Goal: Task Accomplishment & Management: Use online tool/utility

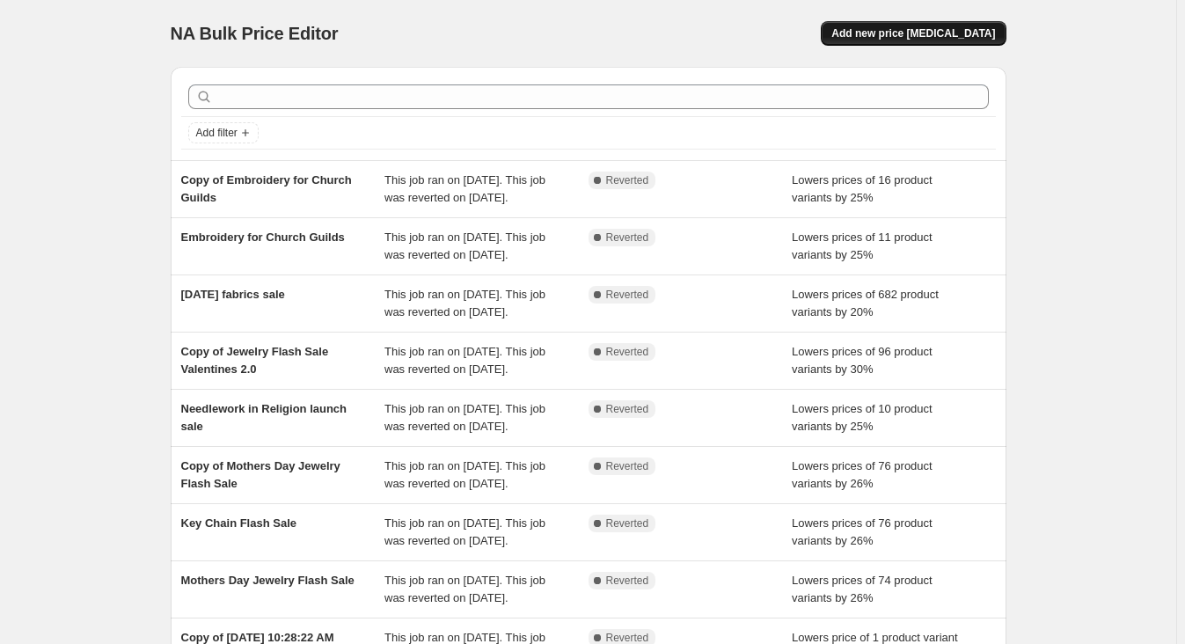
click at [952, 30] on span "Add new price [MEDICAL_DATA]" at bounding box center [913, 33] width 164 height 14
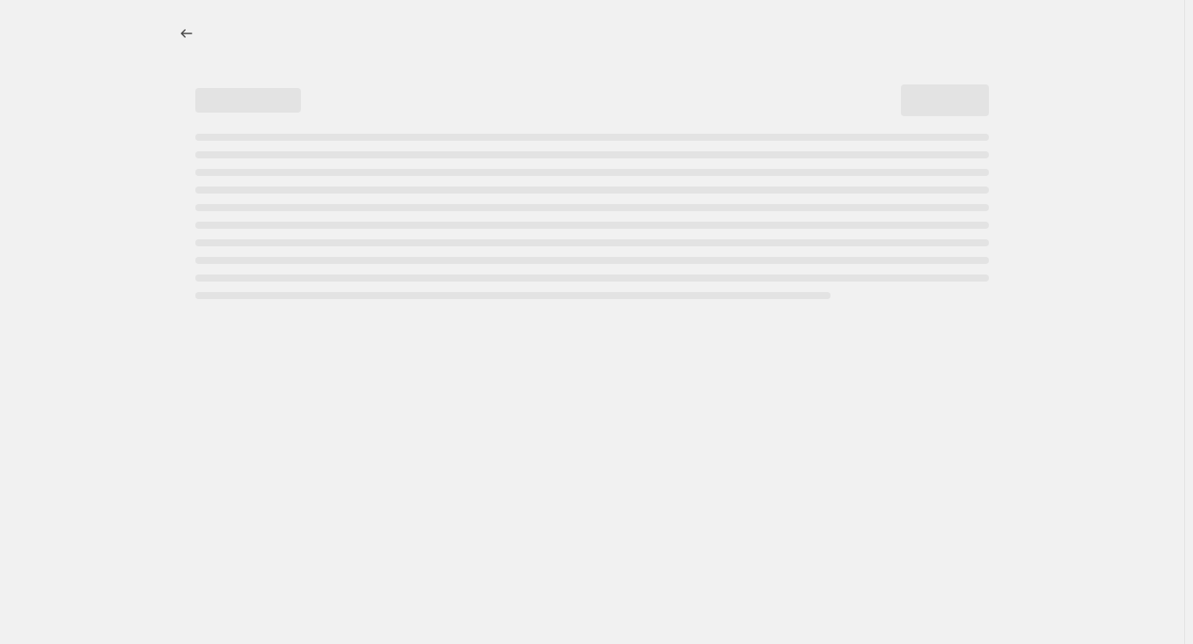
select select "percentage"
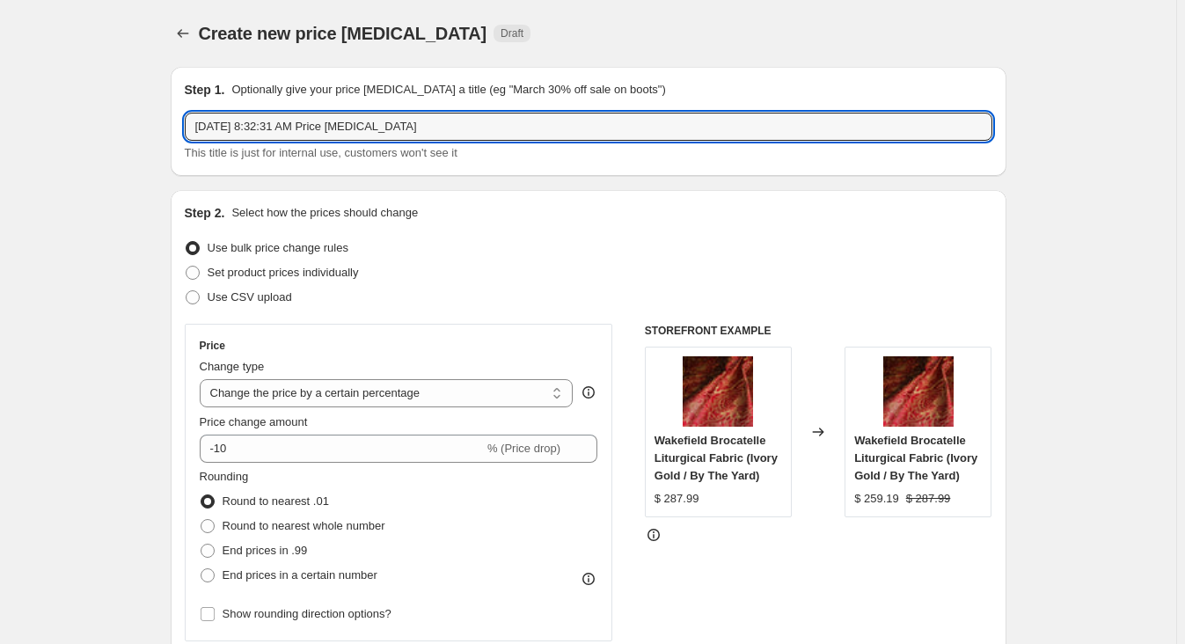
drag, startPoint x: 518, startPoint y: 121, endPoint x: 40, endPoint y: 123, distance: 478.5
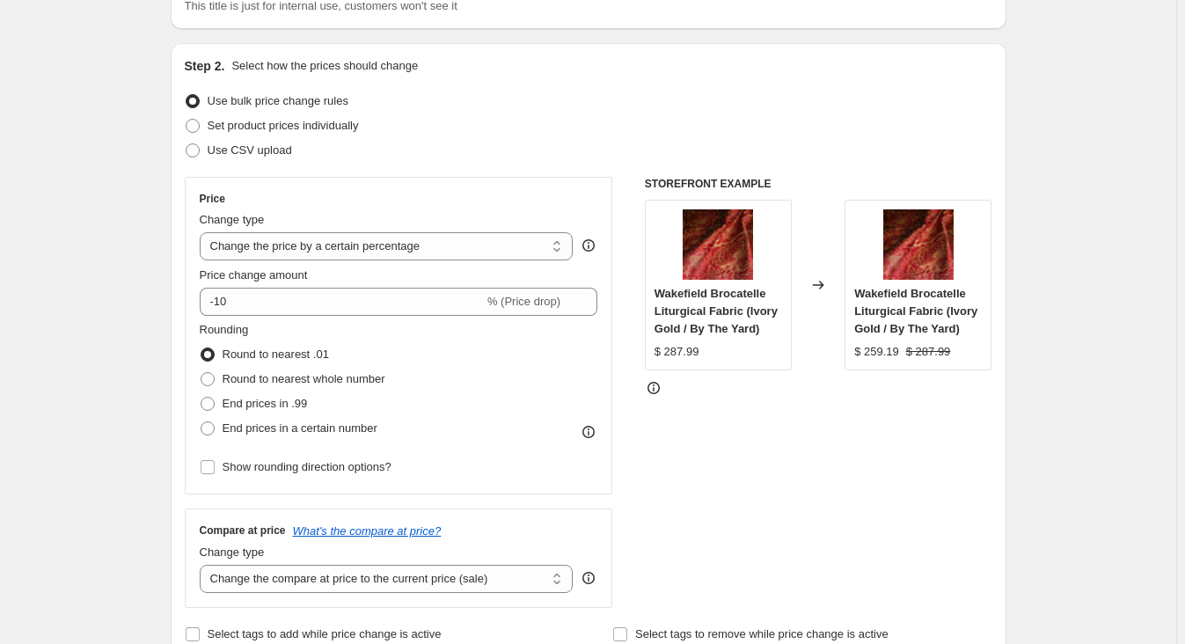
scroll to position [159, 0]
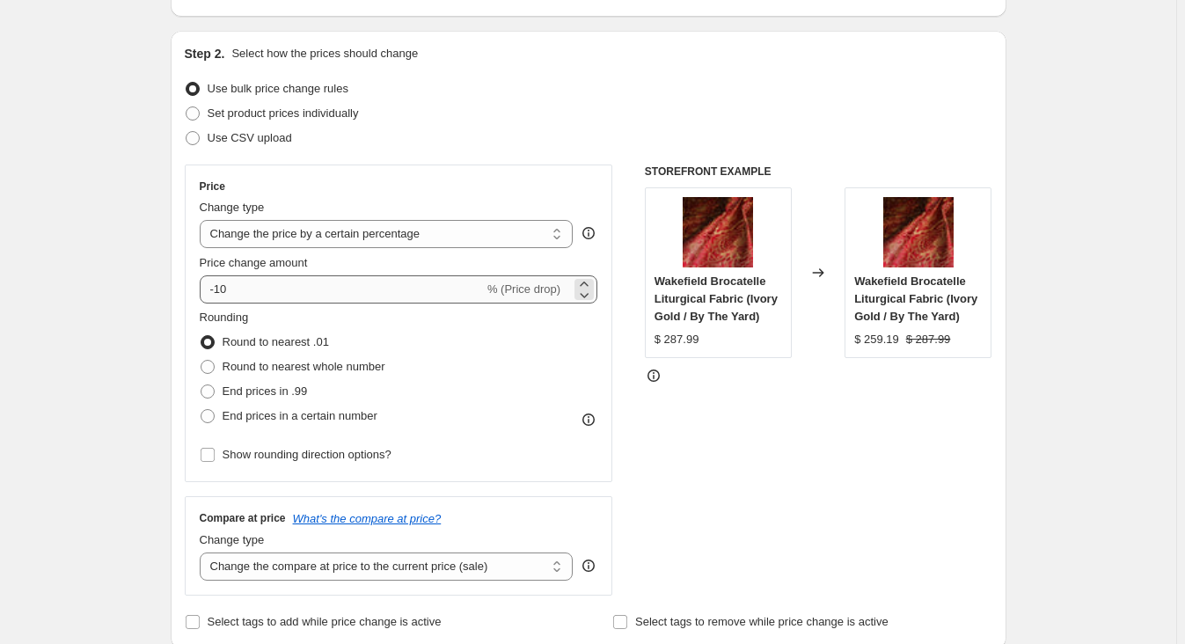
type input "Advent Embro Book Sale [DATE]"
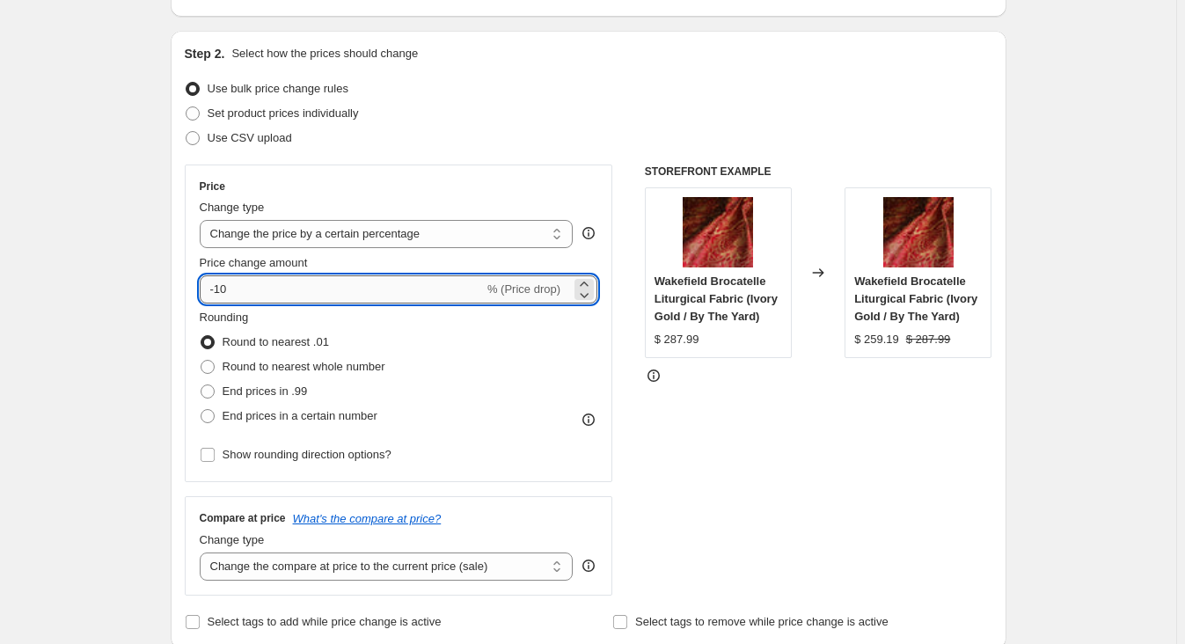
click at [221, 289] on input "-10" at bounding box center [342, 289] width 284 height 28
type input "-30"
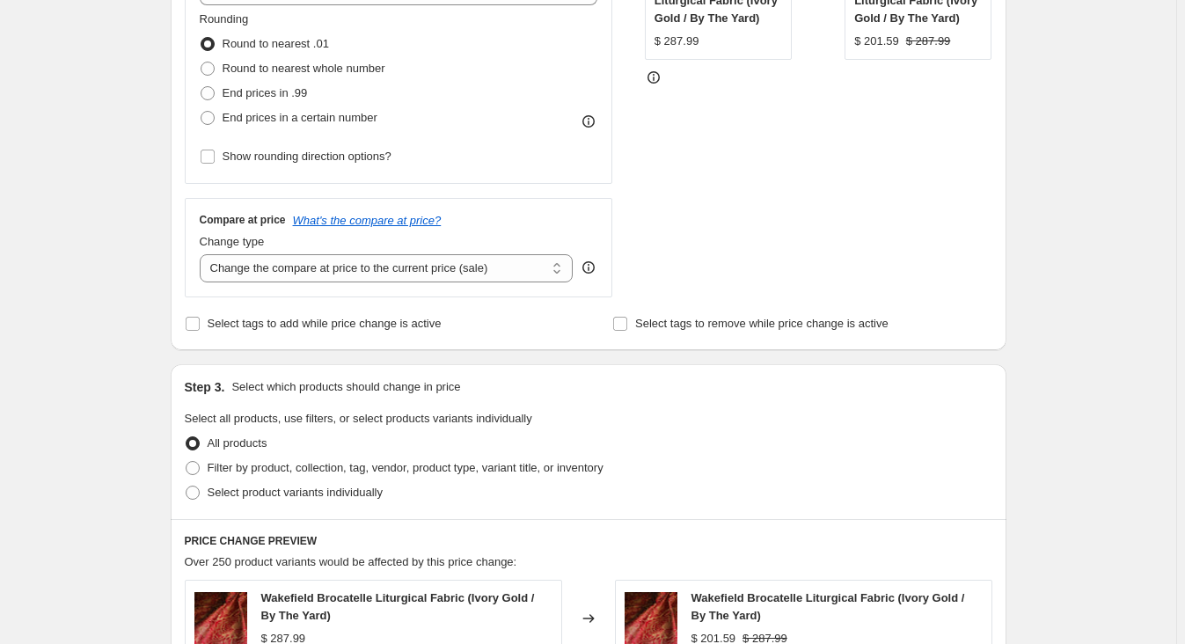
scroll to position [479, 0]
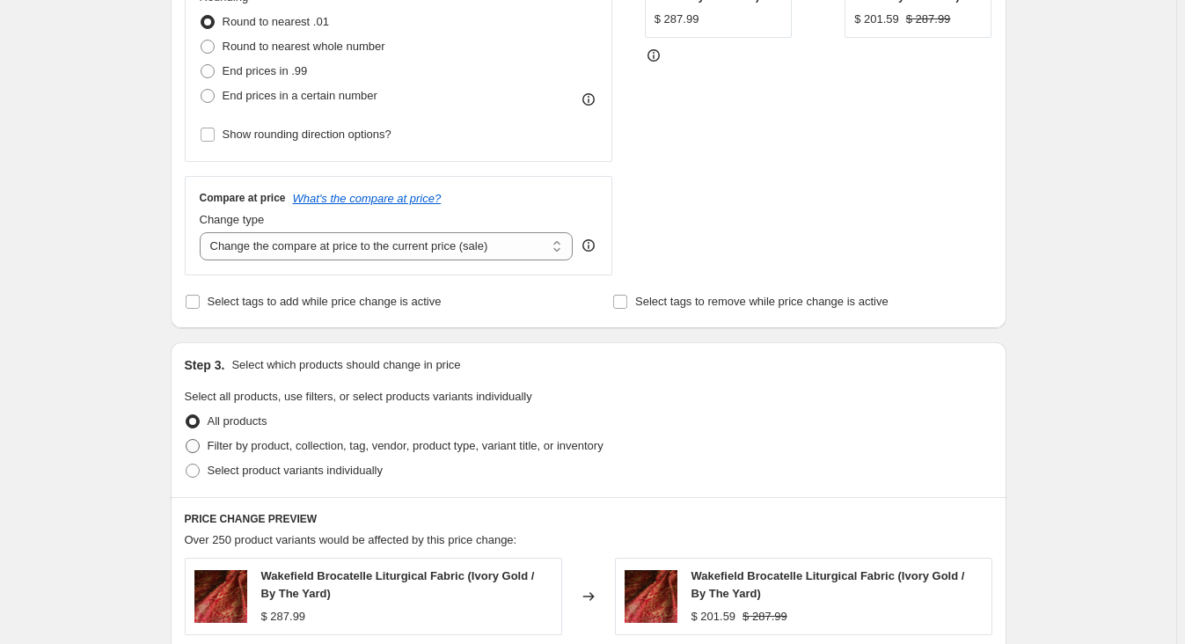
click at [288, 443] on span "Filter by product, collection, tag, vendor, product type, variant title, or inv…" at bounding box center [406, 445] width 396 height 13
click at [186, 440] on input "Filter by product, collection, tag, vendor, product type, variant title, or inv…" at bounding box center [186, 439] width 1 height 1
radio input "true"
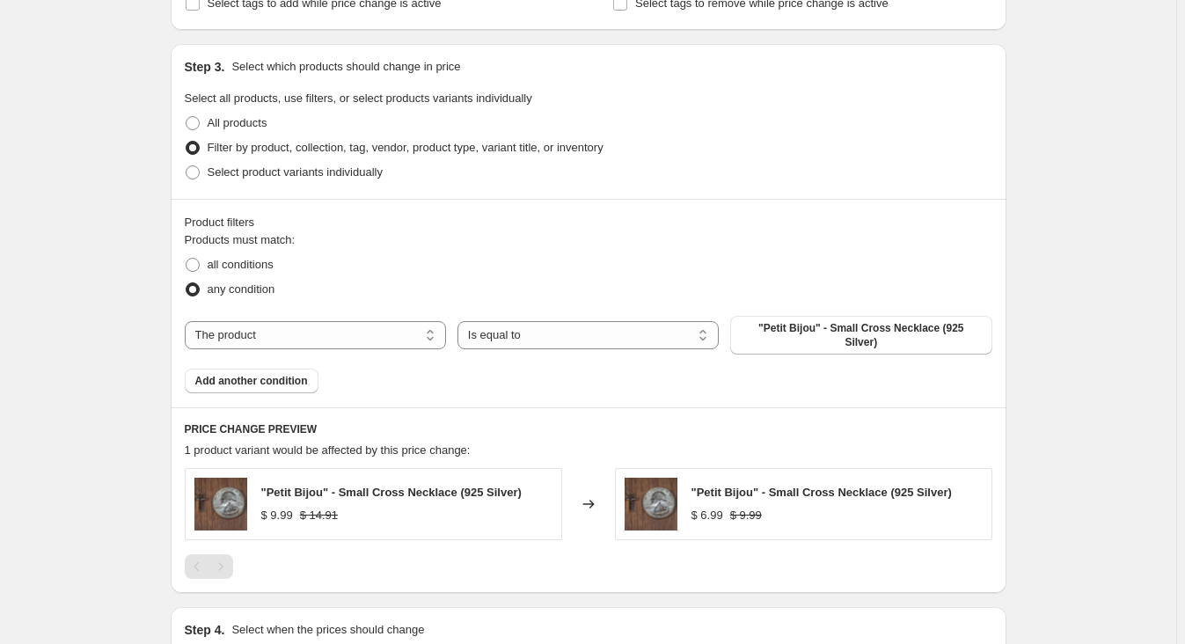
scroll to position [800, 0]
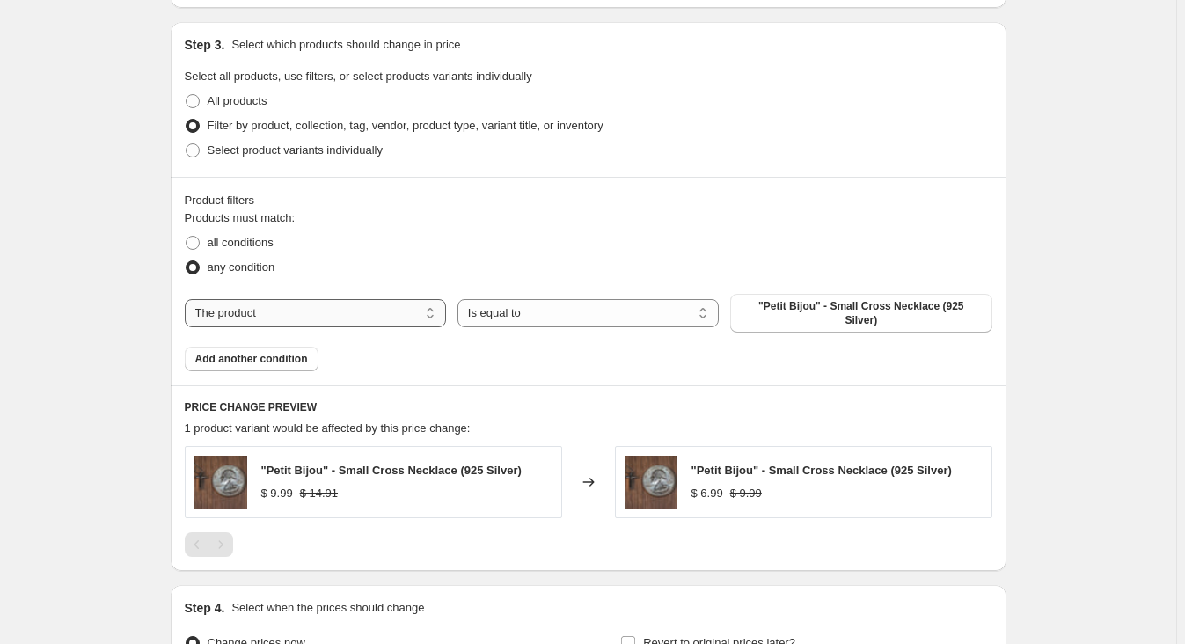
click at [286, 305] on select "The product The product's collection The product's tag The product's vendor The…" at bounding box center [315, 313] width 261 height 28
click at [516, 307] on select "Is equal to Is not equal to" at bounding box center [587, 313] width 261 height 28
click at [814, 306] on span ""Petit Bijou" - Small Cross Necklace (925 Silver)" at bounding box center [861, 313] width 240 height 28
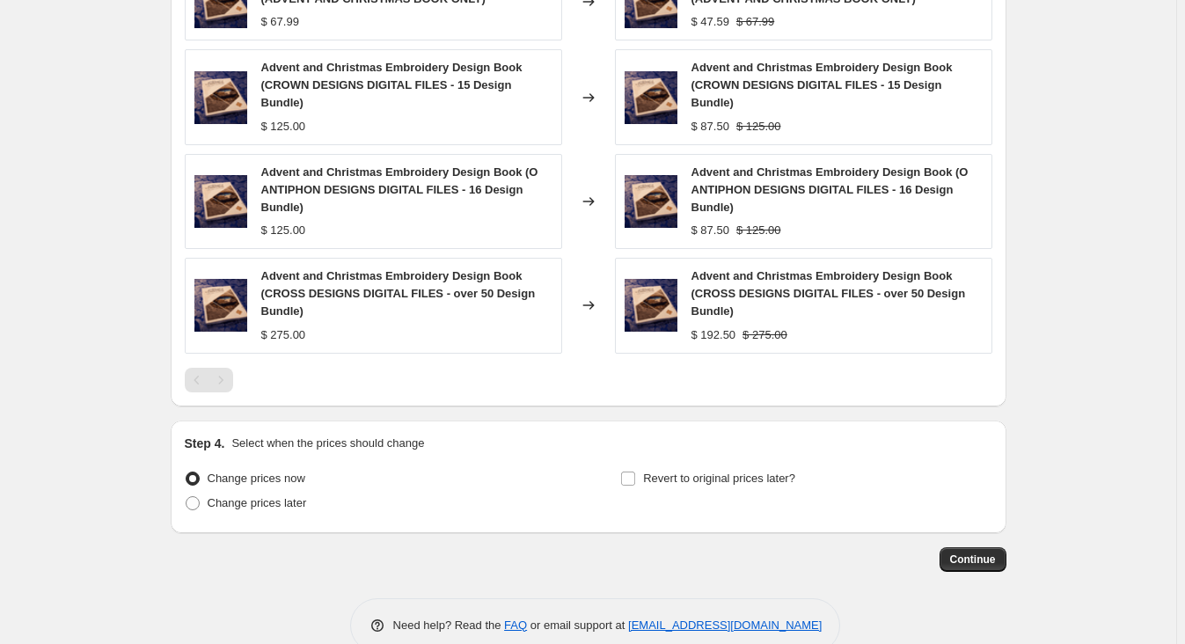
scroll to position [1283, 0]
click at [196, 496] on span at bounding box center [193, 503] width 14 height 14
click at [186, 496] on input "Change prices later" at bounding box center [186, 496] width 1 height 1
radio input "true"
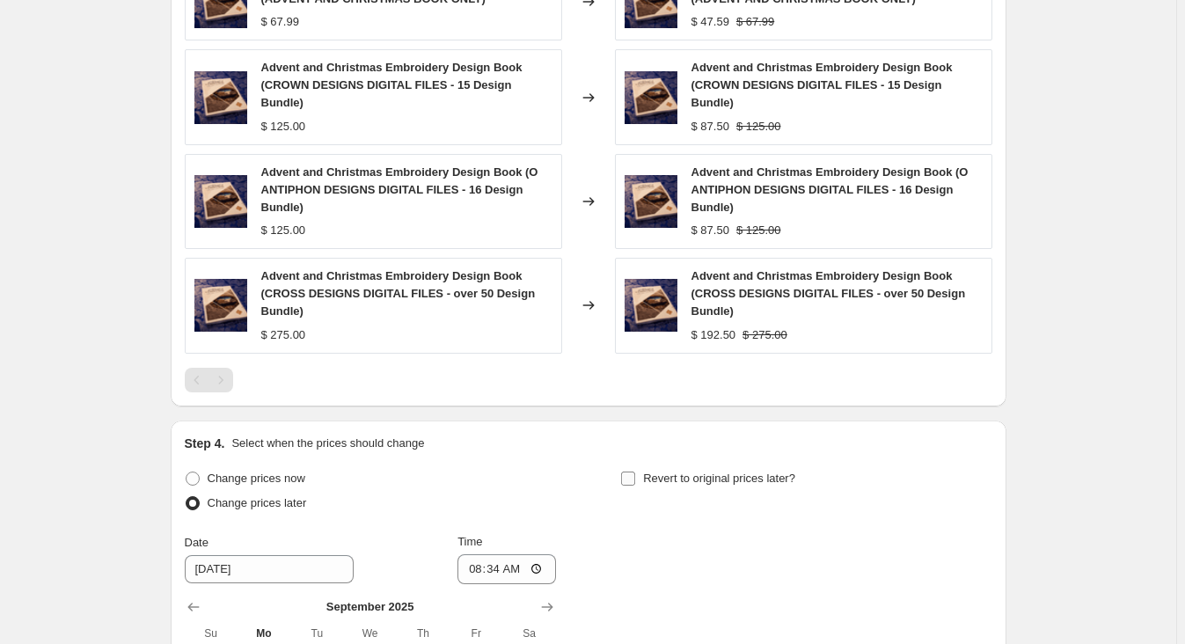
click at [636, 471] on span at bounding box center [628, 479] width 16 height 16
click at [635, 472] on input "Revert to original prices later?" at bounding box center [628, 479] width 14 height 14
checkbox input "true"
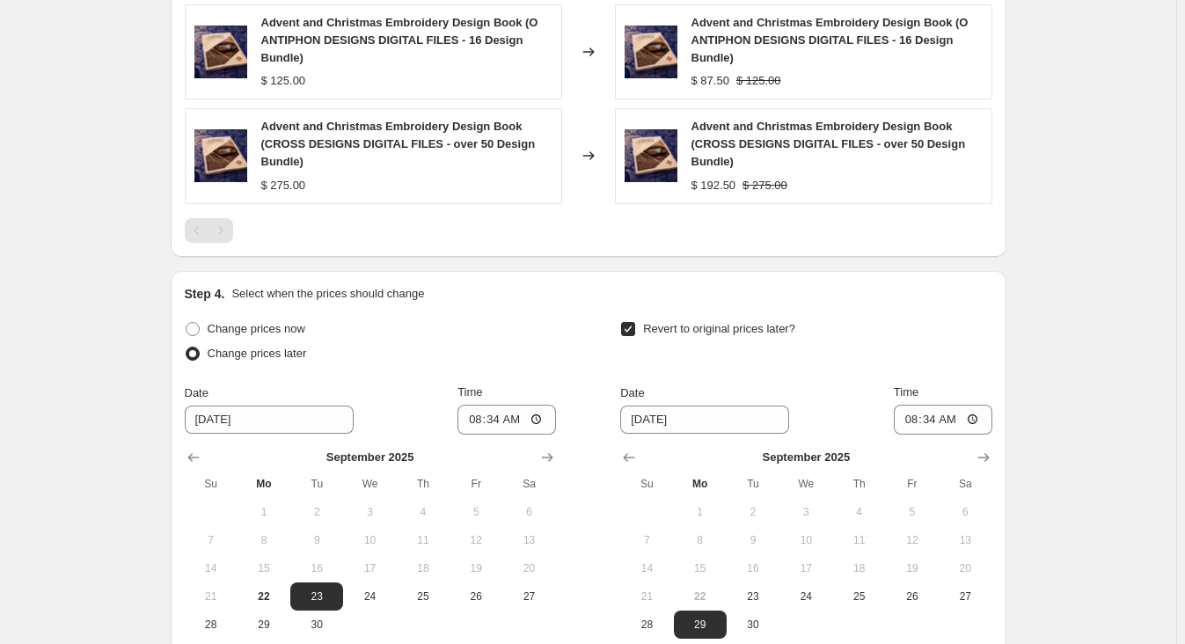
scroll to position [1583, 0]
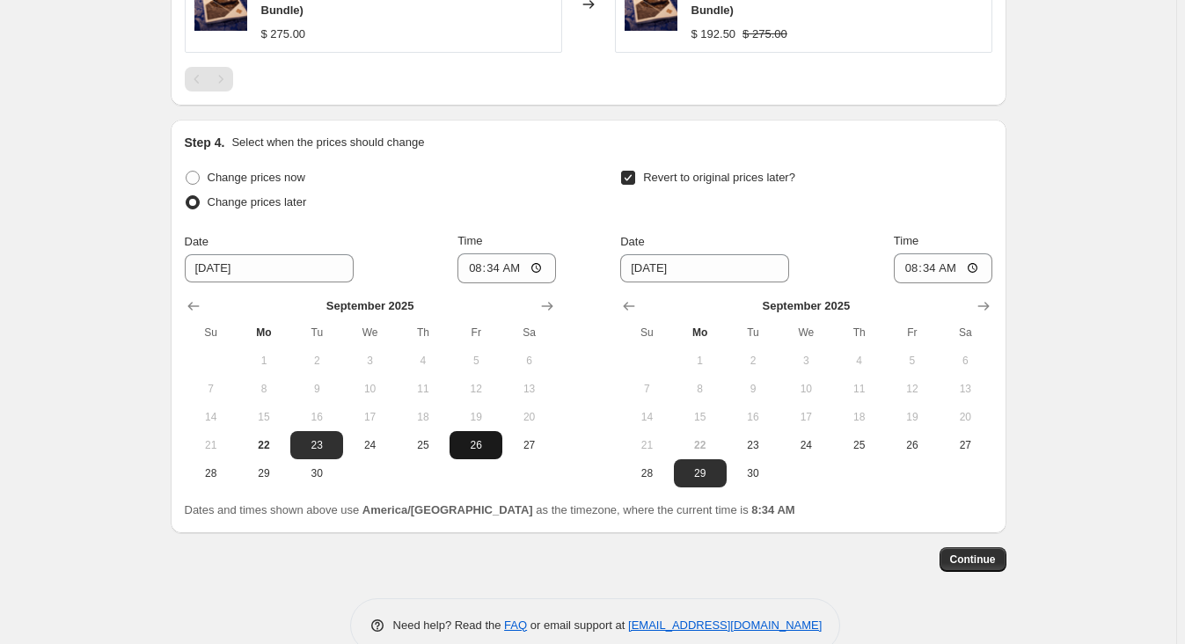
click at [482, 438] on span "26" at bounding box center [476, 445] width 39 height 14
type input "[DATE]"
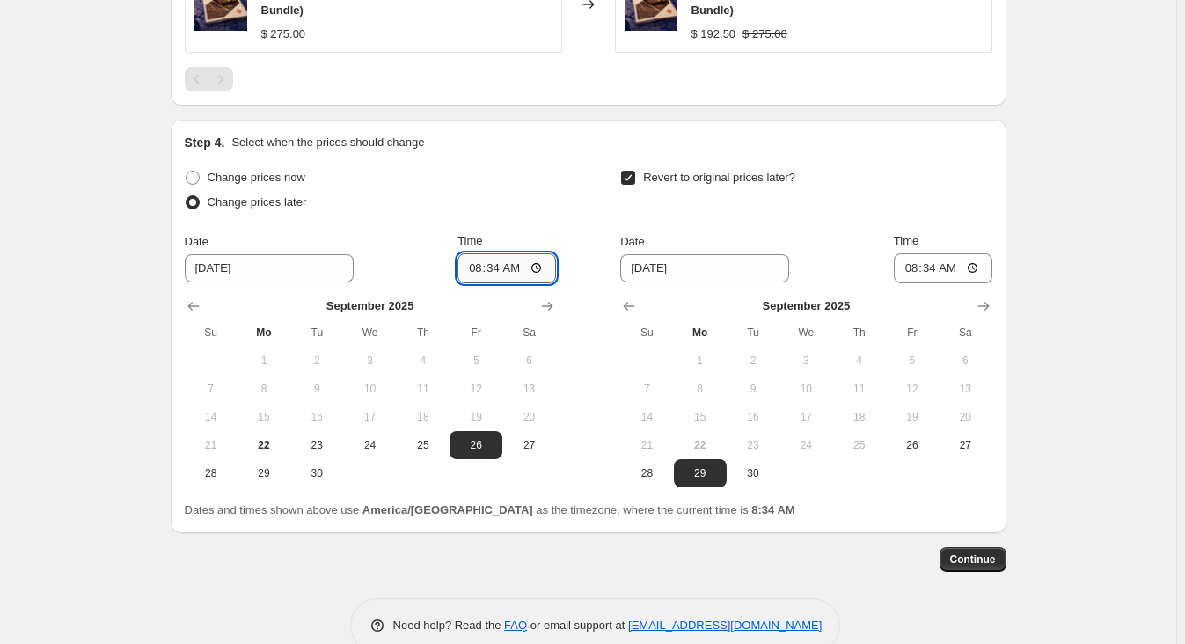
click at [480, 253] on input "08:34" at bounding box center [506, 268] width 99 height 30
type input "00:01"
click at [921, 438] on span "26" at bounding box center [912, 445] width 39 height 14
type input "[DATE]"
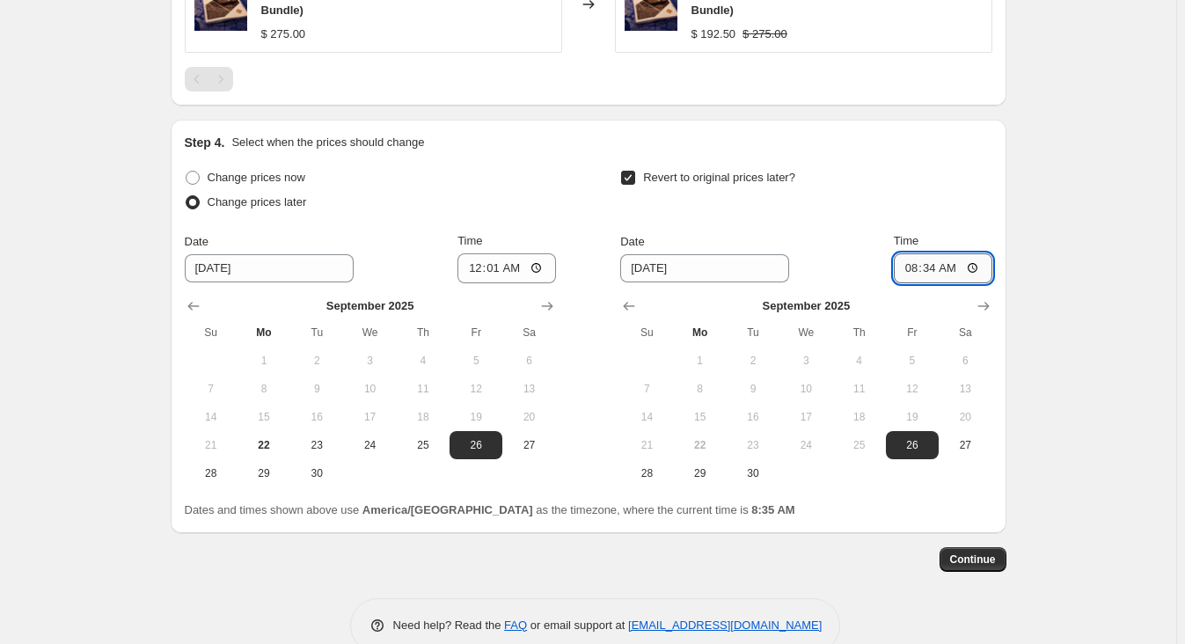
click at [925, 253] on input "08:34" at bounding box center [943, 268] width 99 height 30
click at [918, 253] on input "08:34" at bounding box center [943, 268] width 99 height 30
type input "23:59"
click at [820, 547] on div "Continue" at bounding box center [589, 559] width 836 height 25
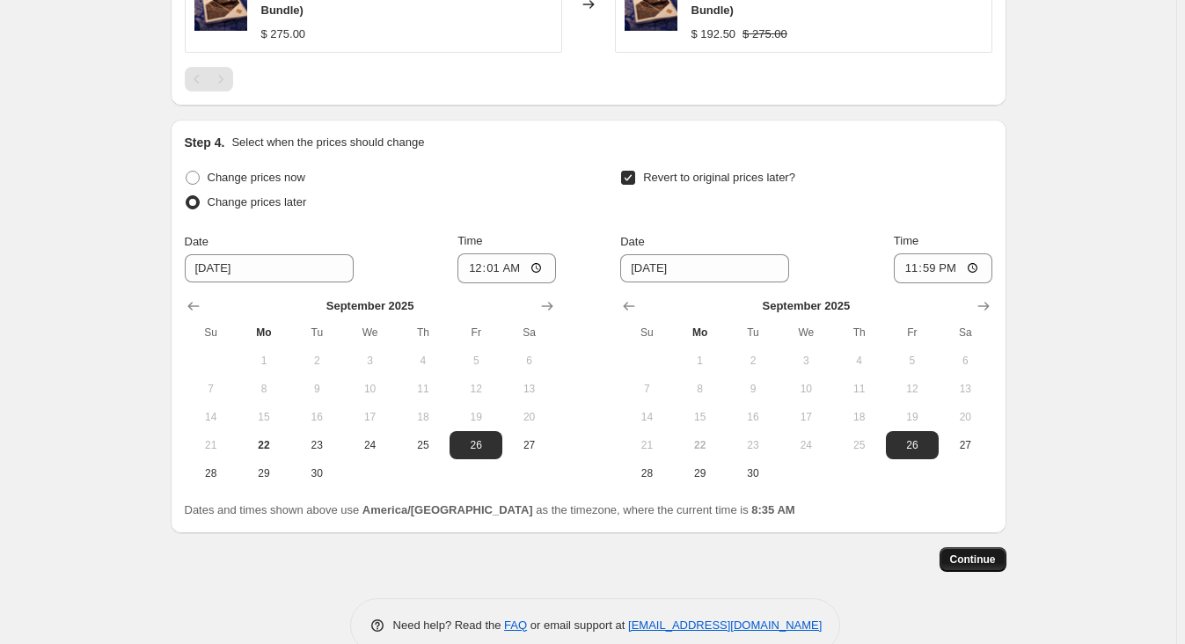
click at [990, 552] on span "Continue" at bounding box center [973, 559] width 46 height 14
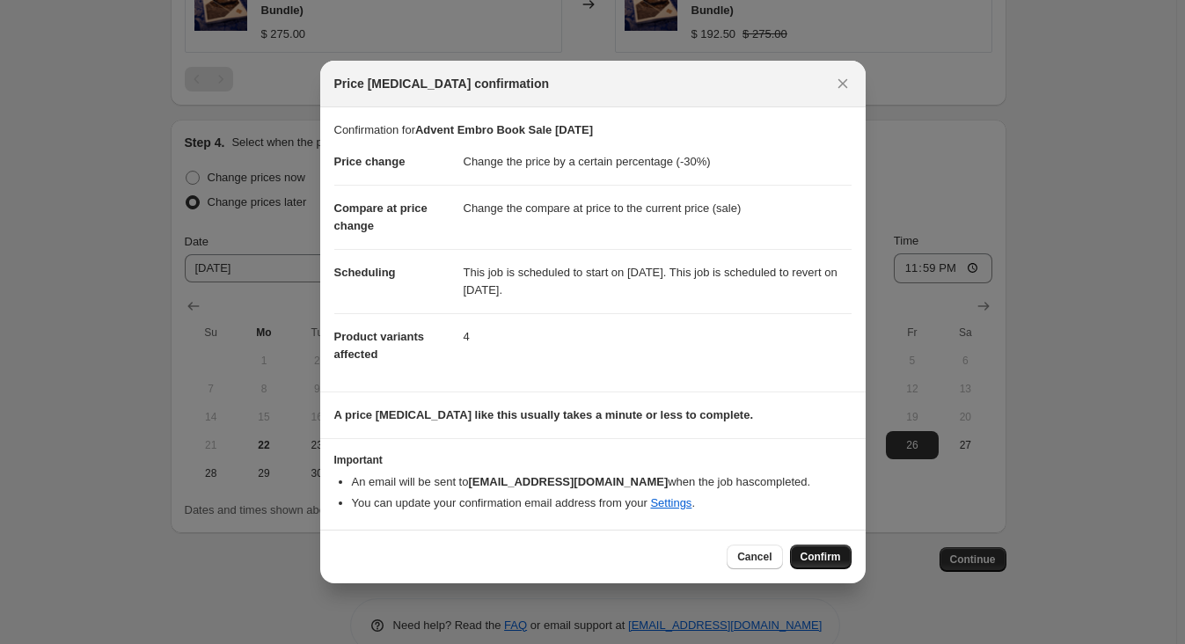
click at [815, 559] on span "Confirm" at bounding box center [821, 557] width 40 height 14
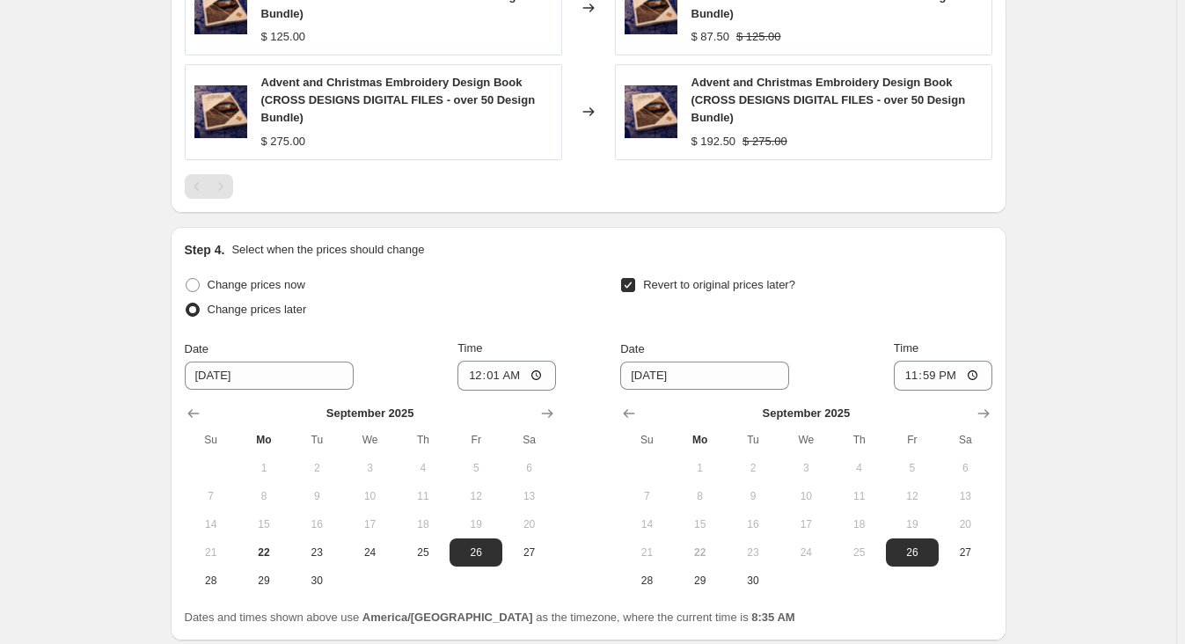
scroll to position [1691, 0]
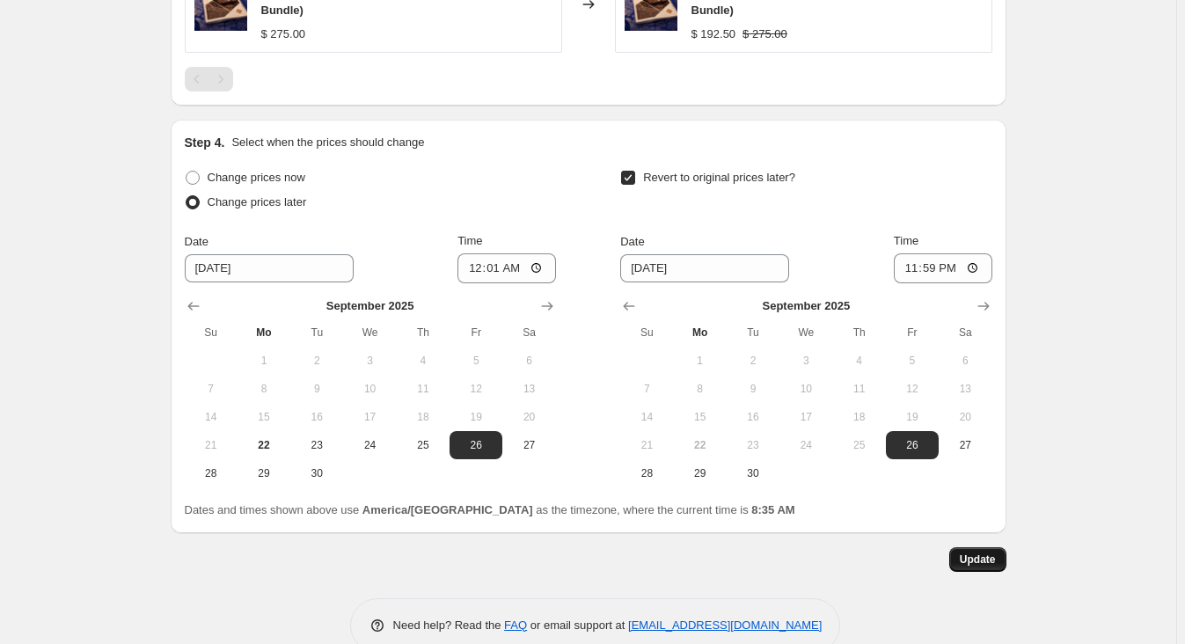
click at [975, 552] on span "Update" at bounding box center [978, 559] width 36 height 14
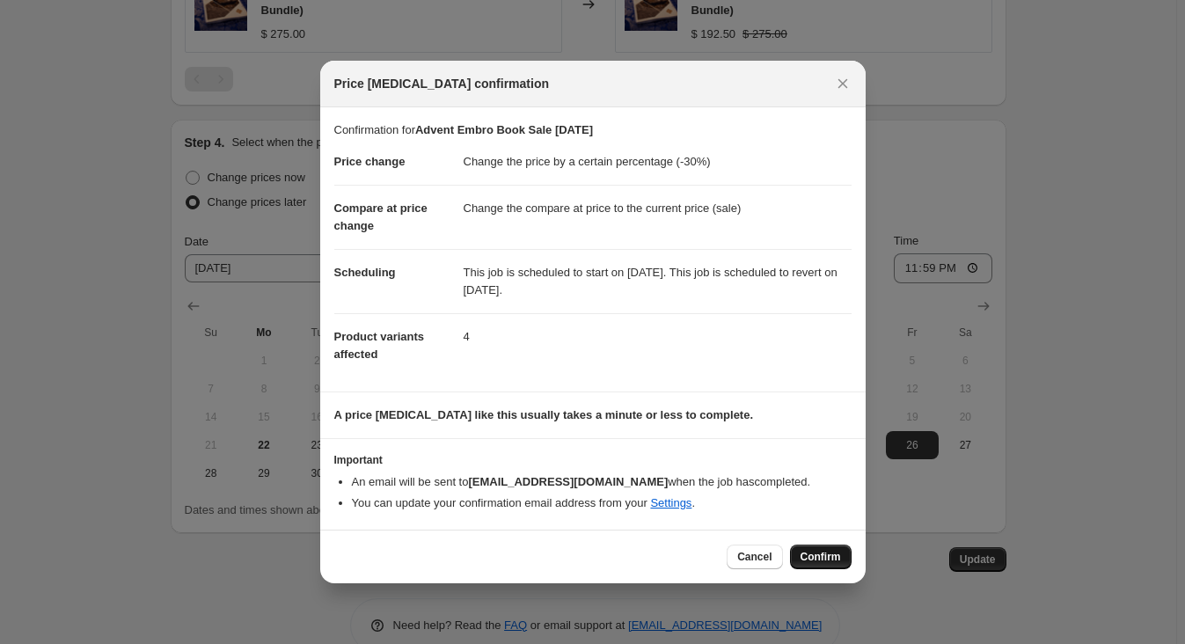
click at [812, 559] on span "Confirm" at bounding box center [821, 557] width 40 height 14
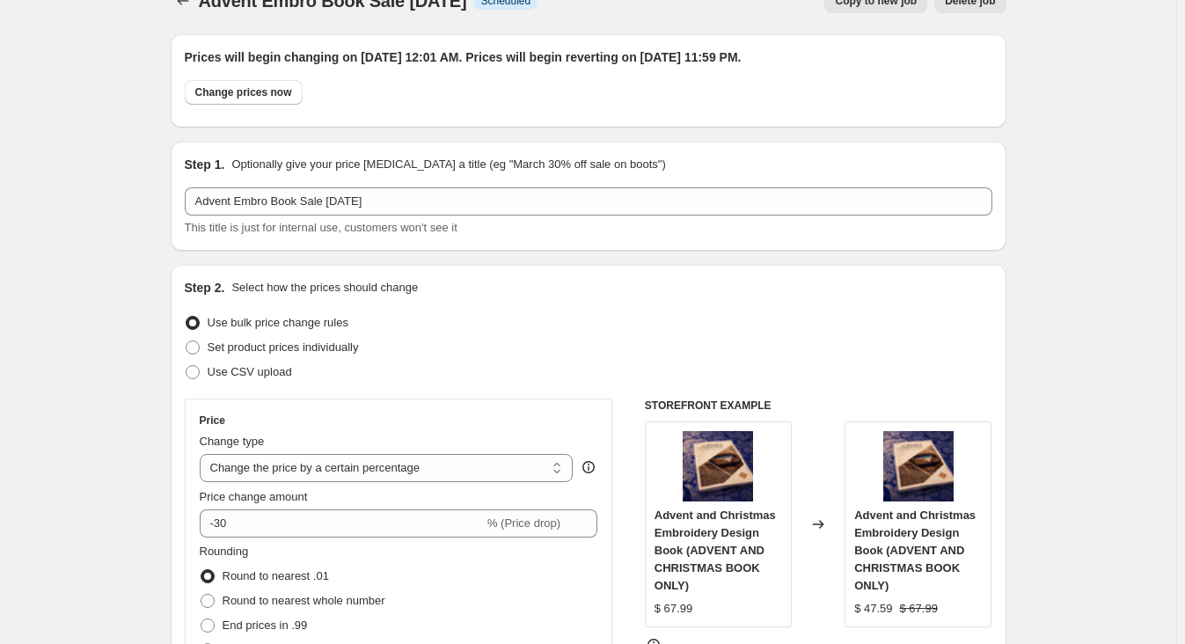
scroll to position [0, 0]
